Goal: Task Accomplishment & Management: Complete application form

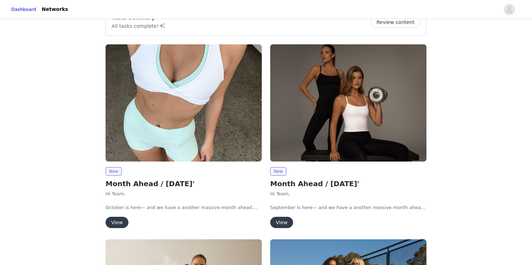
scroll to position [50, 0]
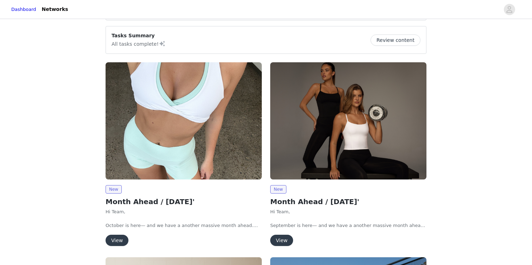
click at [283, 243] on button "View" at bounding box center [281, 240] width 23 height 11
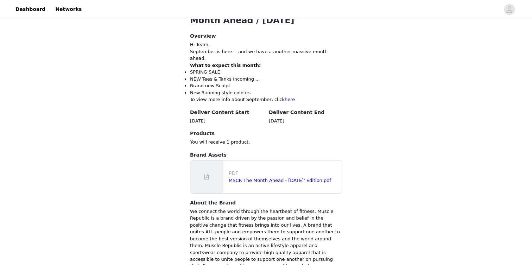
scroll to position [198, 0]
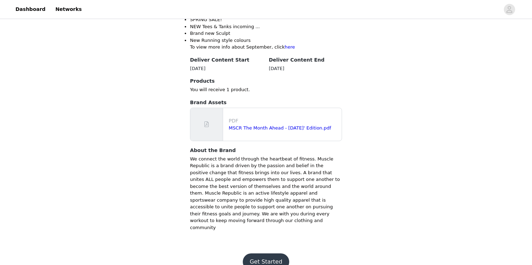
click at [280, 253] on button "Get Started" at bounding box center [266, 261] width 47 height 17
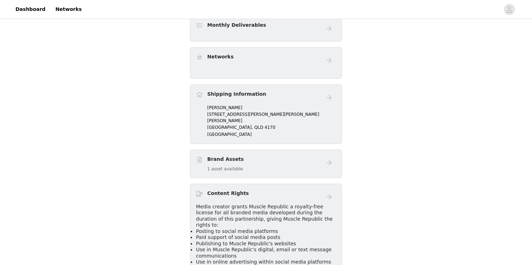
scroll to position [280, 0]
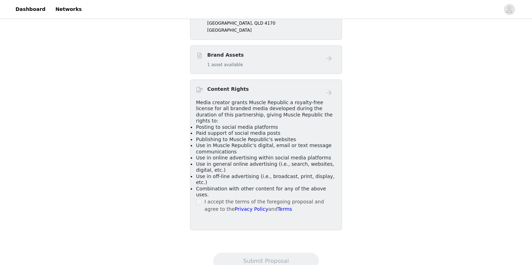
click at [205, 198] on p "I accept the terms of the foregoing proposal and agree to the Privacy Policy an…" at bounding box center [270, 205] width 132 height 15
drag, startPoint x: 201, startPoint y: 177, endPoint x: 228, endPoint y: 207, distance: 40.6
click at [201, 199] on span at bounding box center [199, 202] width 6 height 6
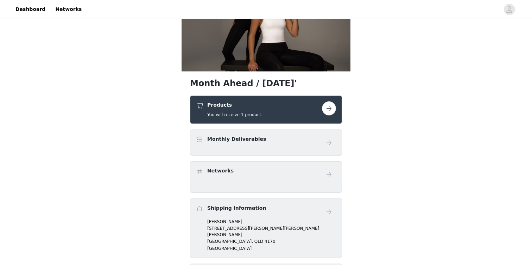
click at [298, 143] on div "Monthly Deliverables" at bounding box center [259, 140] width 126 height 10
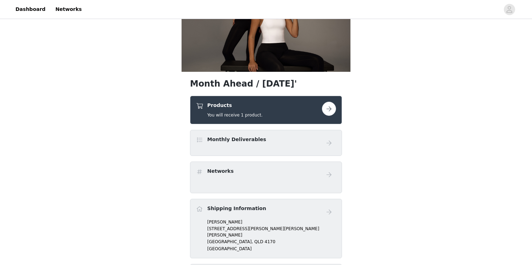
click at [327, 113] on button "button" at bounding box center [329, 109] width 14 height 14
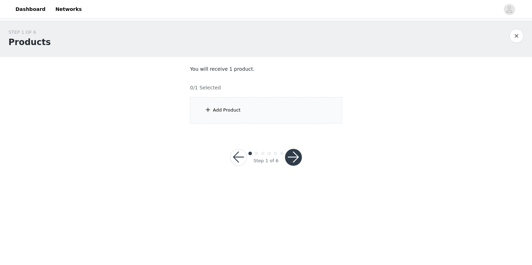
click at [260, 104] on div "Add Product" at bounding box center [266, 110] width 152 height 26
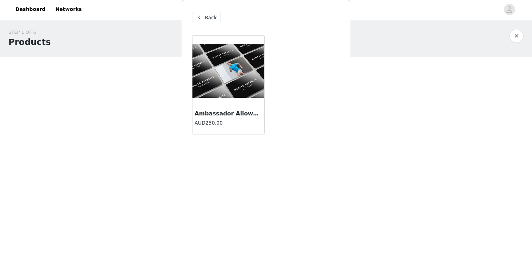
click at [235, 105] on div at bounding box center [228, 71] width 72 height 70
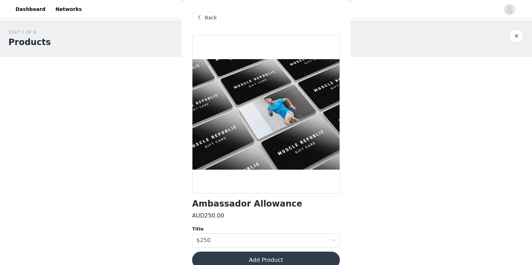
scroll to position [12, 0]
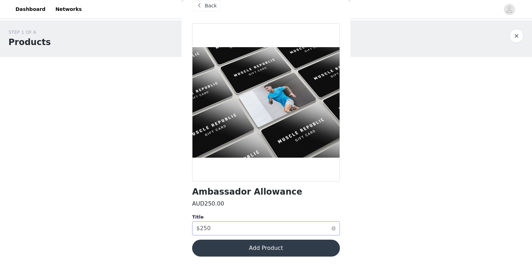
click at [331, 233] on div "Select title $250" at bounding box center [263, 228] width 135 height 13
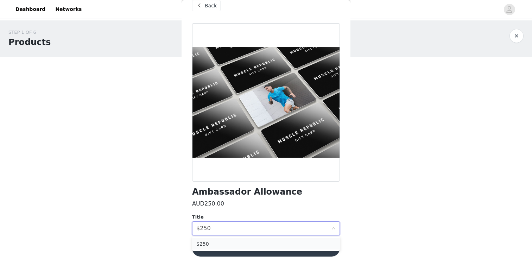
click at [307, 244] on li "$250" at bounding box center [266, 243] width 148 height 11
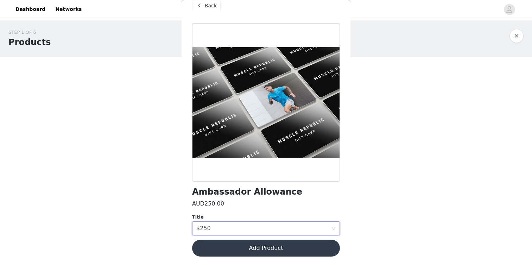
click at [307, 244] on button "Add Product" at bounding box center [266, 248] width 148 height 17
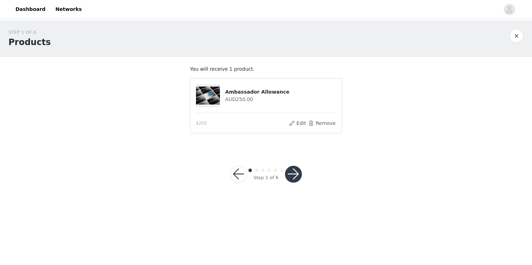
click at [298, 180] on button "button" at bounding box center [293, 174] width 17 height 17
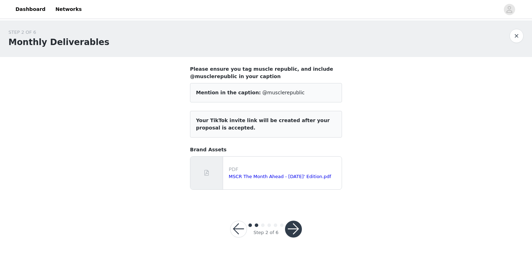
click at [292, 228] on button "button" at bounding box center [293, 229] width 17 height 17
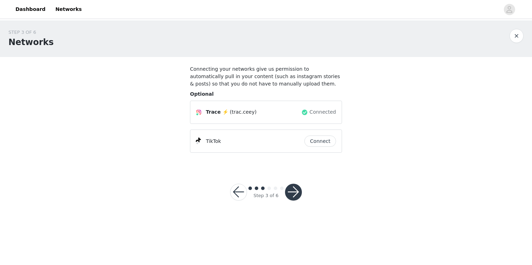
click at [292, 192] on button "button" at bounding box center [293, 192] width 17 height 17
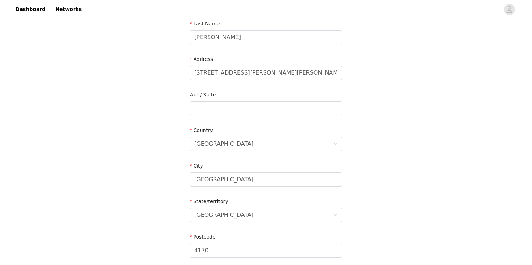
scroll to position [215, 0]
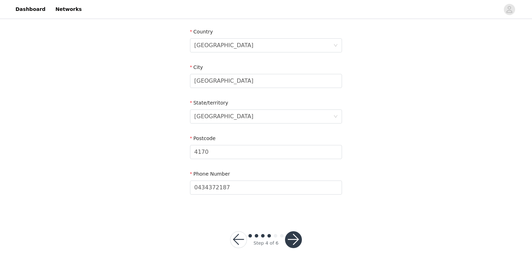
click at [238, 237] on button "button" at bounding box center [238, 239] width 17 height 17
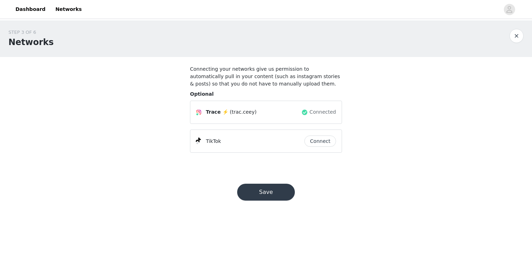
click at [325, 138] on button "Connect" at bounding box center [320, 140] width 32 height 11
click at [287, 185] on button "Save" at bounding box center [266, 192] width 58 height 17
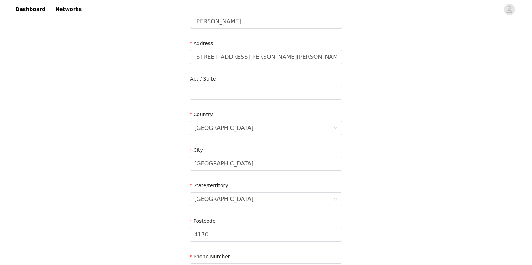
scroll to position [215, 0]
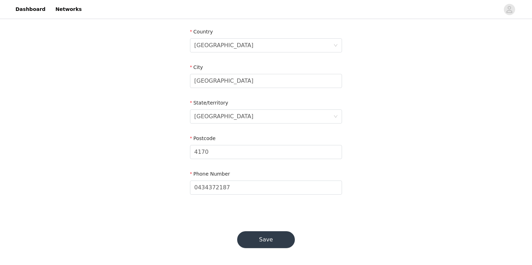
click at [286, 244] on button "Save" at bounding box center [266, 239] width 58 height 17
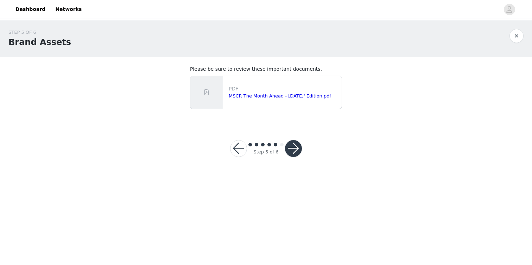
click at [293, 154] on button "button" at bounding box center [293, 148] width 17 height 17
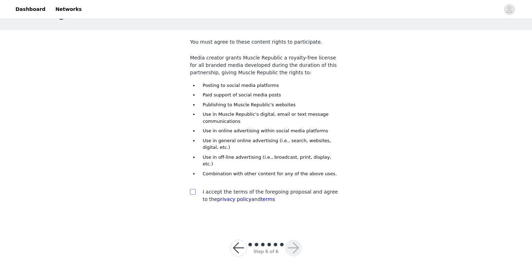
click at [191, 189] on input "checkbox" at bounding box center [192, 191] width 5 height 5
checkbox input "true"
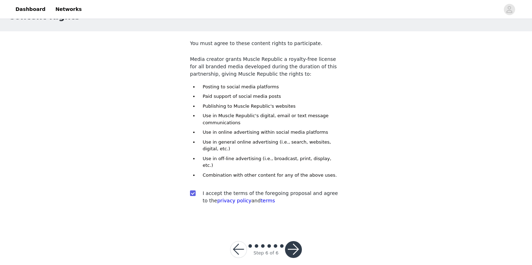
click at [288, 241] on button "button" at bounding box center [293, 249] width 17 height 17
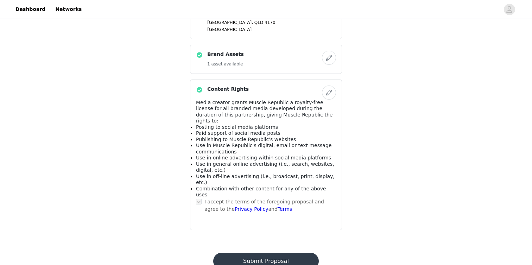
click at [295, 253] on button "Submit Proposal" at bounding box center [265, 261] width 105 height 17
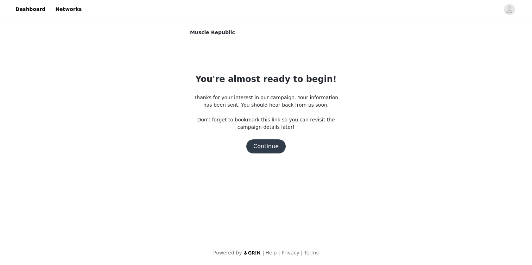
click at [273, 148] on button "Continue" at bounding box center [265, 146] width 39 height 14
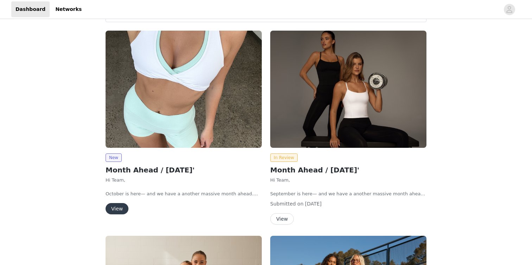
scroll to position [79, 0]
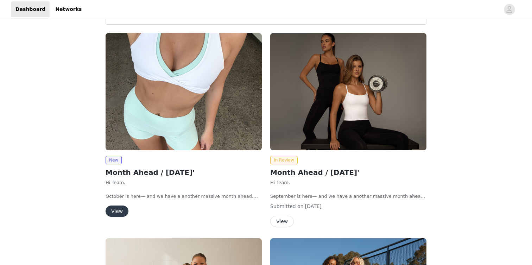
click at [121, 208] on button "View" at bounding box center [117, 210] width 23 height 11
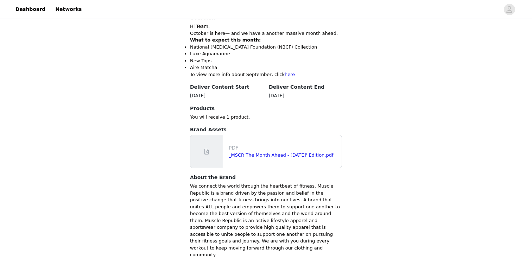
scroll to position [281, 0]
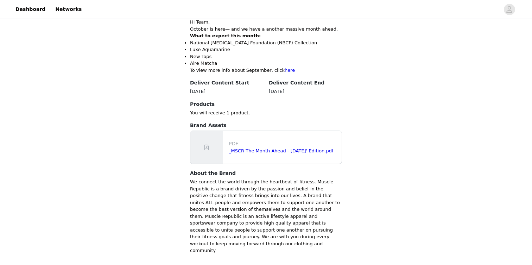
click at [268, 146] on p "PDF" at bounding box center [284, 143] width 110 height 7
click at [268, 151] on link "_MSCR The Month Ahead - [DATE]' Edition.pdf" at bounding box center [281, 150] width 105 height 5
